Goal: Find specific page/section: Find specific page/section

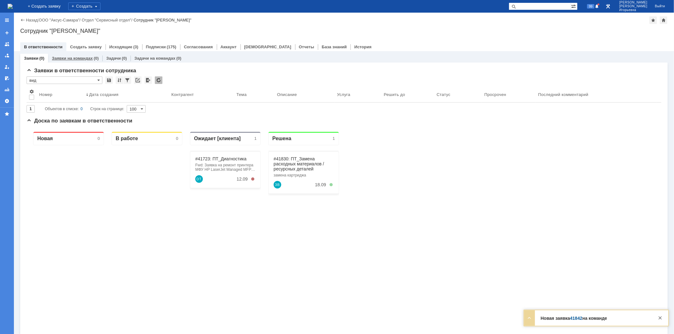
click at [80, 59] on link "Заявки на командах" at bounding box center [72, 58] width 41 height 5
